Goal: Information Seeking & Learning: Learn about a topic

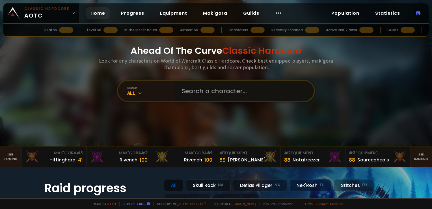
click at [230, 85] on input "text" at bounding box center [242, 91] width 129 height 20
type input "[PERSON_NAME]"
click at [358, 95] on div "Ahead Of The Curve Classic Hardcore Look for any characters on World of Warcraf…" at bounding box center [216, 73] width 341 height 146
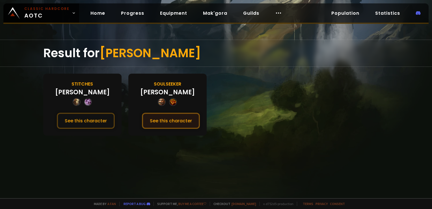
click at [171, 124] on button "See this character" at bounding box center [171, 121] width 58 height 16
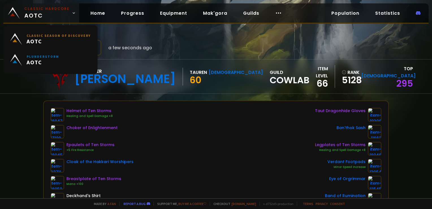
click at [59, 10] on small "Classic Hardcore" at bounding box center [46, 8] width 45 height 5
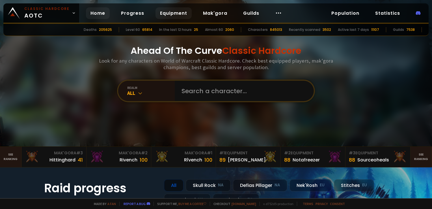
click at [164, 9] on link "Equipment" at bounding box center [174, 13] width 36 height 12
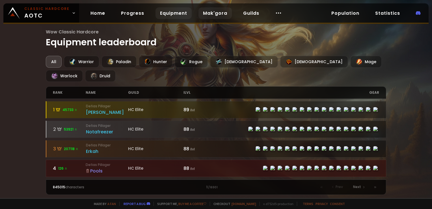
click at [217, 14] on link "Mak'gora" at bounding box center [215, 13] width 33 height 12
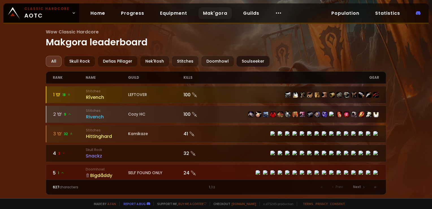
click at [251, 62] on div "Soulseeker" at bounding box center [253, 61] width 33 height 11
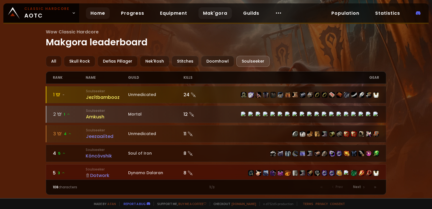
click at [98, 13] on link "Home" at bounding box center [98, 13] width 24 height 12
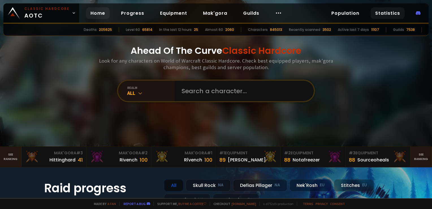
click at [383, 14] on link "Statistics" at bounding box center [388, 13] width 34 height 12
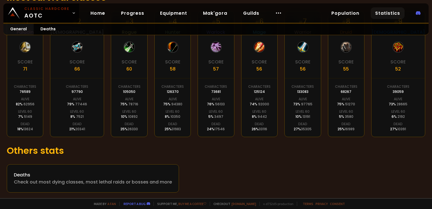
scroll to position [135, 0]
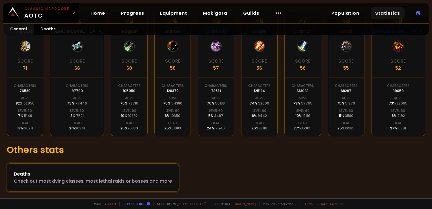
click at [117, 177] on div "Deaths" at bounding box center [93, 173] width 158 height 7
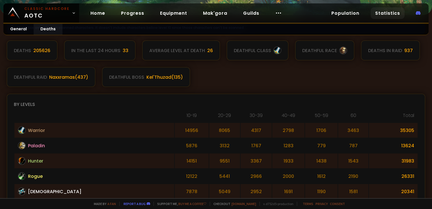
scroll to position [85, 0]
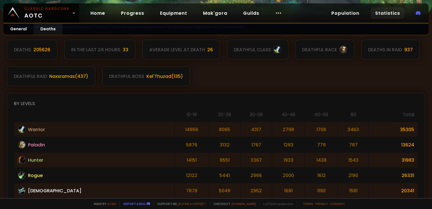
click at [257, 82] on div "Deaths 205626 In the last 24 hours 33 Average level at death 26 deathful class …" at bounding box center [216, 63] width 419 height 46
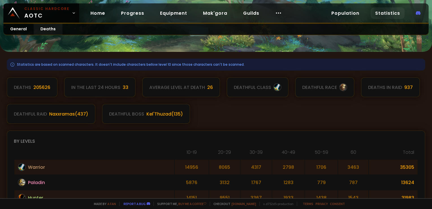
scroll to position [28, 0]
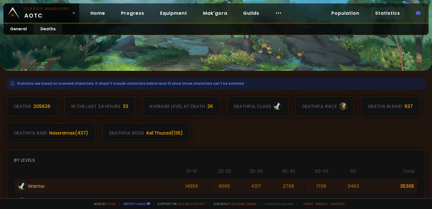
click at [263, 126] on div "Deaths 205626 In the last 24 hours 33 Average level at death 26 deathful class …" at bounding box center [216, 119] width 419 height 46
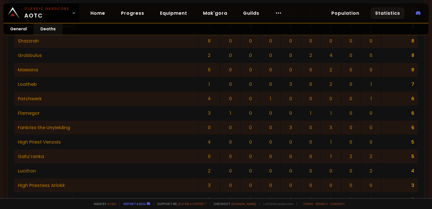
scroll to position [884, 0]
